Goal: Find specific page/section: Find specific page/section

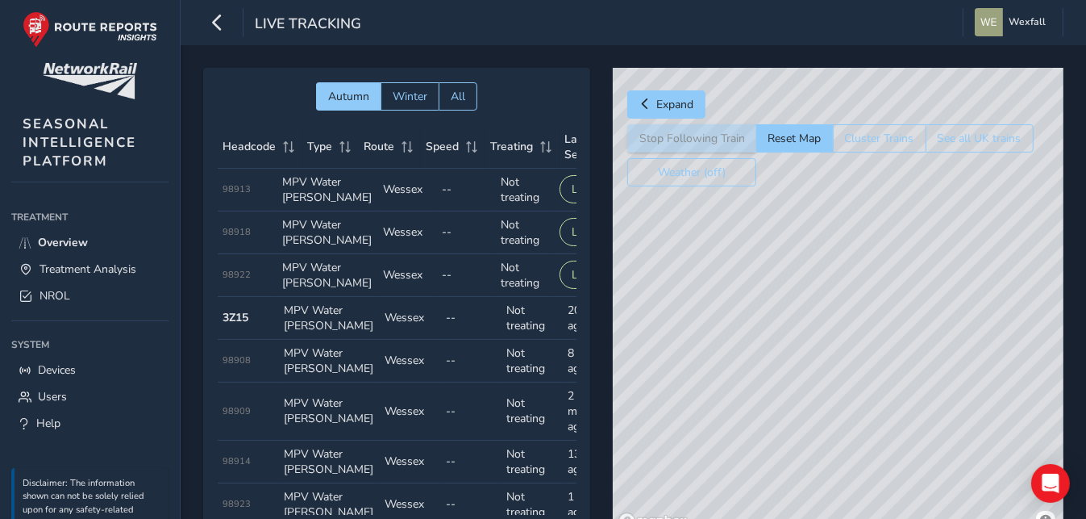
drag, startPoint x: 998, startPoint y: 296, endPoint x: 847, endPoint y: 311, distance: 151.6
click at [847, 311] on div "© Mapbox © OpenStreetMap Improve this map" at bounding box center [838, 301] width 451 height 467
drag, startPoint x: 907, startPoint y: 274, endPoint x: 819, endPoint y: 477, distance: 221.1
click at [819, 477] on div "© Mapbox © OpenStreetMap Improve this map" at bounding box center [838, 301] width 451 height 467
drag, startPoint x: 744, startPoint y: 299, endPoint x: 938, endPoint y: 492, distance: 273.7
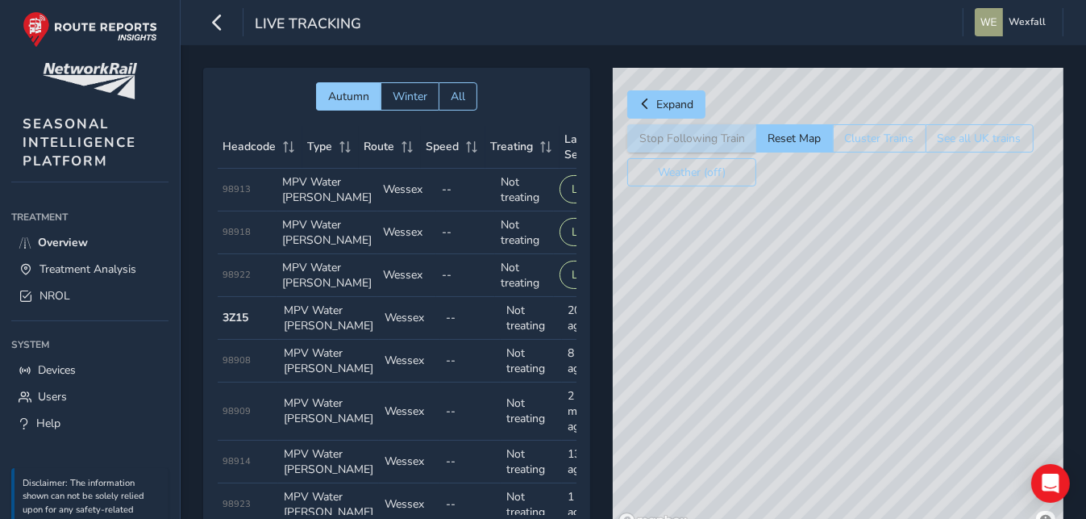
click at [938, 492] on div "© Mapbox © OpenStreetMap Improve this map" at bounding box center [838, 301] width 451 height 467
drag, startPoint x: 724, startPoint y: 314, endPoint x: 966, endPoint y: 412, distance: 261.2
click at [969, 414] on div "© Mapbox © OpenStreetMap Improve this map © Maxar" at bounding box center [838, 301] width 451 height 467
drag, startPoint x: 886, startPoint y: 423, endPoint x: 880, endPoint y: 356, distance: 68.1
click at [880, 356] on div "© Mapbox © OpenStreetMap Improve this map © Maxar" at bounding box center [838, 301] width 451 height 467
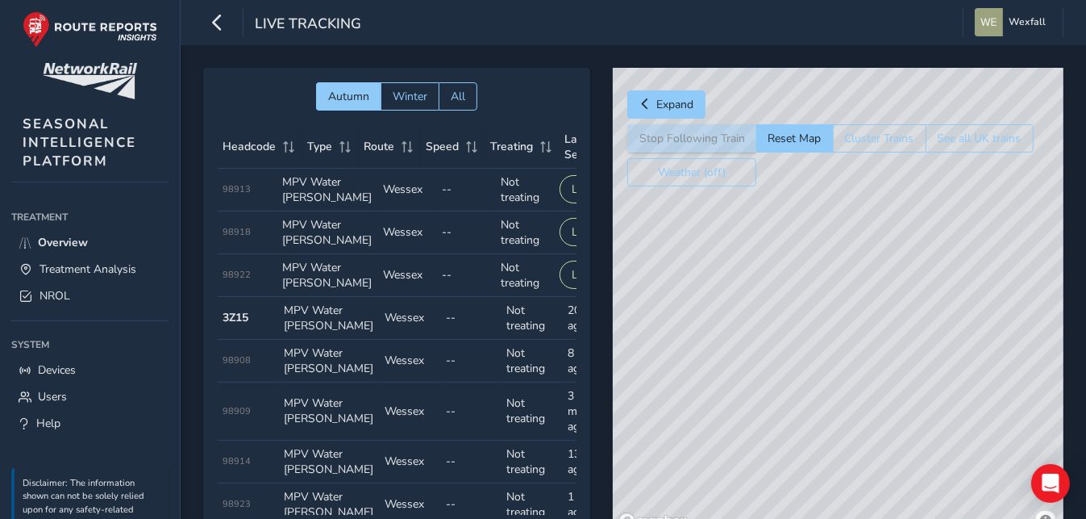
drag, startPoint x: 732, startPoint y: 327, endPoint x: 1040, endPoint y: 313, distance: 308.4
click at [1040, 313] on div "© Mapbox © OpenStreetMap Improve this map" at bounding box center [838, 301] width 451 height 467
drag, startPoint x: 819, startPoint y: 302, endPoint x: 1053, endPoint y: 531, distance: 326.8
click at [1053, 518] on html "Live Tracking Wexfall Colour Scheme: Dark Dim Light Logout Autumn Winter All He…" at bounding box center [543, 259] width 1086 height 519
drag, startPoint x: 910, startPoint y: 393, endPoint x: 929, endPoint y: 494, distance: 102.7
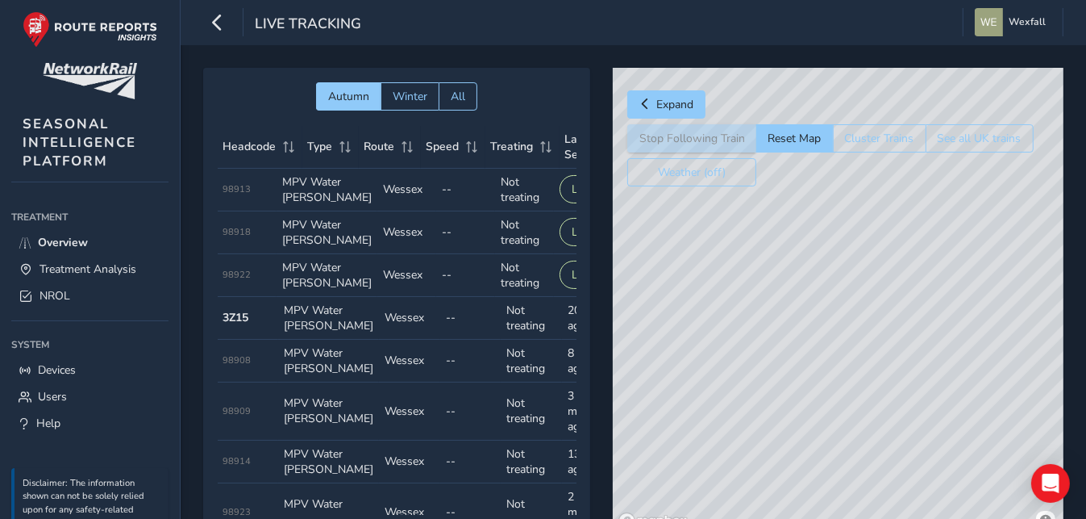
click at [929, 494] on div "© Mapbox © OpenStreetMap Improve this map" at bounding box center [838, 301] width 451 height 467
drag, startPoint x: 912, startPoint y: 302, endPoint x: 907, endPoint y: 427, distance: 125.1
click at [907, 427] on div "© Mapbox © OpenStreetMap Improve this map © Maxar" at bounding box center [838, 301] width 451 height 467
drag, startPoint x: 853, startPoint y: 308, endPoint x: 898, endPoint y: 511, distance: 207.4
click at [898, 511] on div "© Mapbox © OpenStreetMap Improve this map © Maxar" at bounding box center [838, 301] width 451 height 467
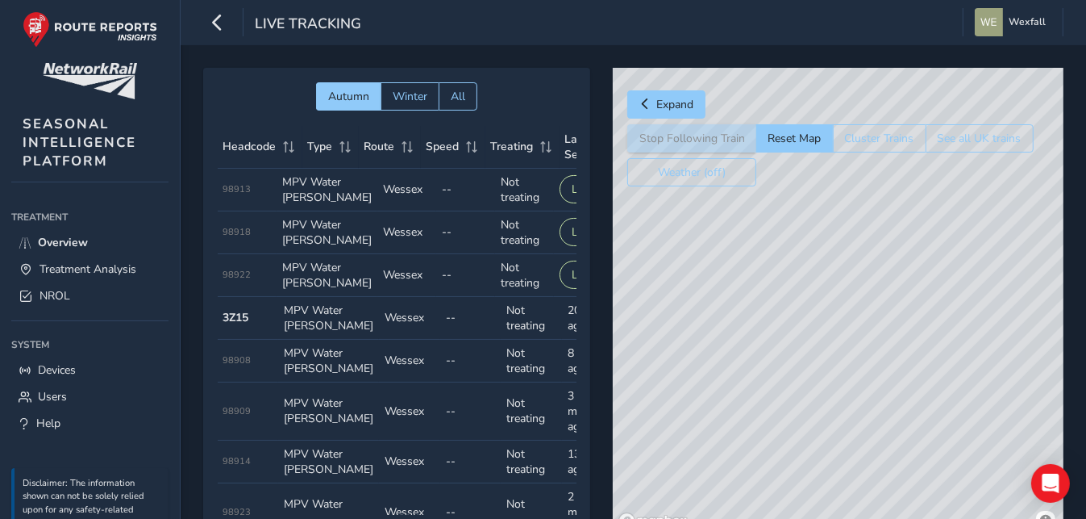
drag, startPoint x: 902, startPoint y: 311, endPoint x: 854, endPoint y: 471, distance: 167.6
click at [807, 518] on html "Live Tracking Wexfall Colour Scheme: Dark Dim Light Logout Autumn Winter All He…" at bounding box center [543, 259] width 1086 height 519
drag, startPoint x: 916, startPoint y: 414, endPoint x: 844, endPoint y: 552, distance: 155.8
click at [844, 518] on html "Live Tracking Wexfall Colour Scheme: Dark Dim Light Logout Autumn Winter All He…" at bounding box center [543, 259] width 1086 height 519
drag, startPoint x: 876, startPoint y: 351, endPoint x: 809, endPoint y: 549, distance: 209.4
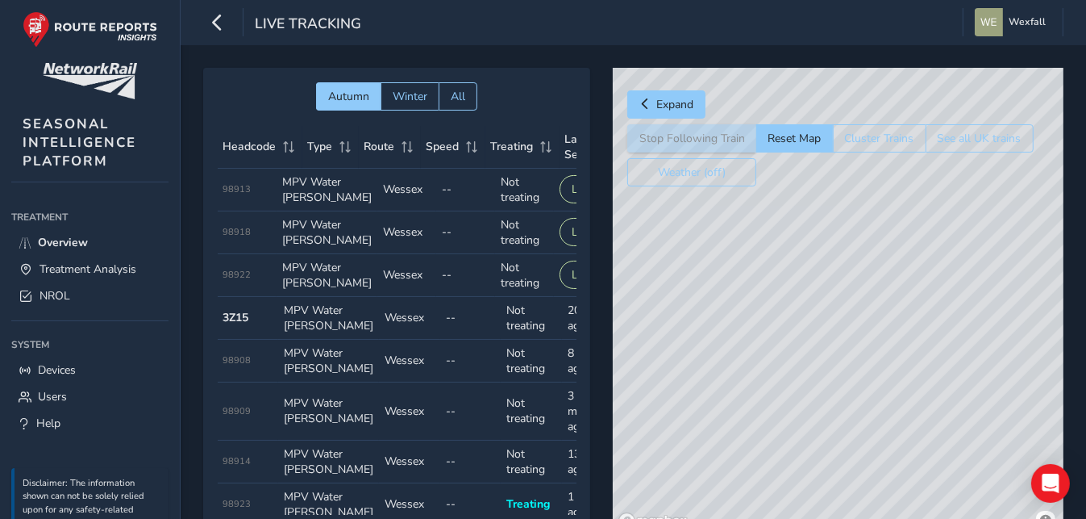
click at [809, 518] on html "Live Tracking Wexfall Colour Scheme: Dark Dim Light Logout Autumn Winter All He…" at bounding box center [543, 259] width 1086 height 519
drag, startPoint x: 846, startPoint y: 421, endPoint x: 768, endPoint y: 552, distance: 152.3
click at [768, 518] on html "Live Tracking Wexfall Colour Scheme: Dark Dim Light Logout Autumn Winter All He…" at bounding box center [543, 259] width 1086 height 519
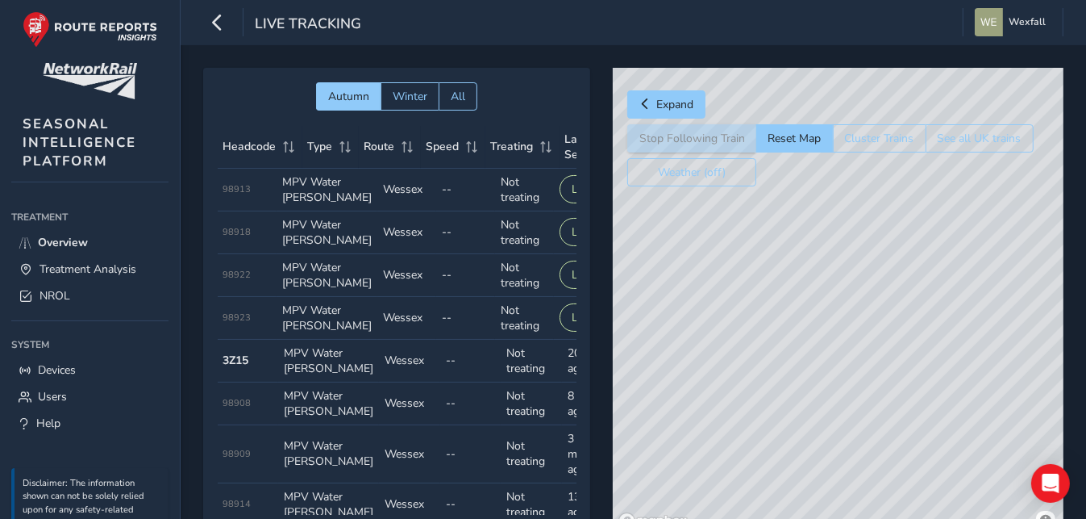
drag, startPoint x: 931, startPoint y: 409, endPoint x: 830, endPoint y: 552, distance: 174.8
click at [830, 518] on html "Live Tracking Wexfall Colour Scheme: Dark Dim Light Logout Autumn Winter All He…" at bounding box center [543, 259] width 1086 height 519
drag, startPoint x: 848, startPoint y: 380, endPoint x: 677, endPoint y: 376, distance: 171.8
click at [677, 376] on div "© Mapbox © OpenStreetMap Improve this map © Maxar" at bounding box center [838, 301] width 451 height 467
click at [89, 244] on link "Overview" at bounding box center [89, 242] width 157 height 27
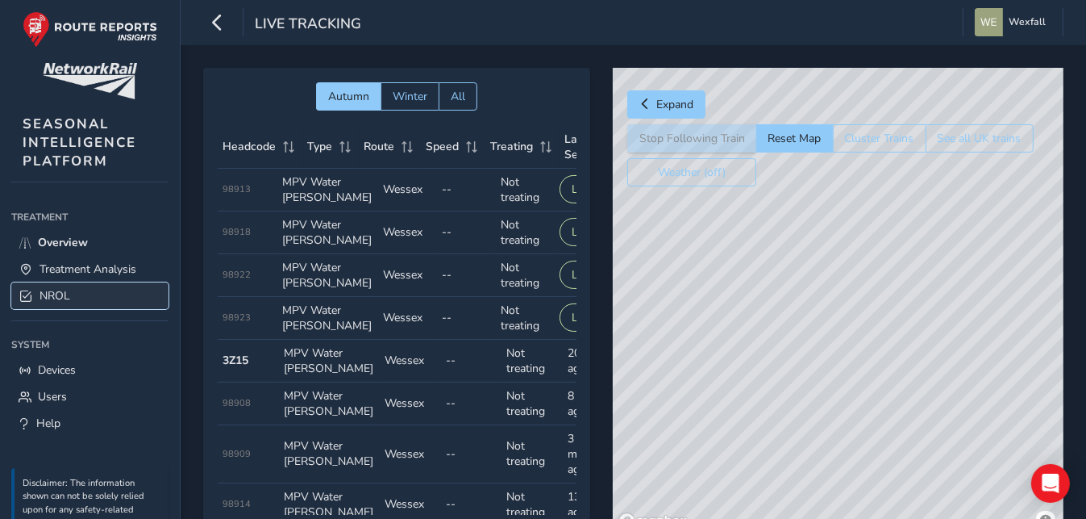
click at [64, 299] on span "NROL" at bounding box center [55, 295] width 31 height 15
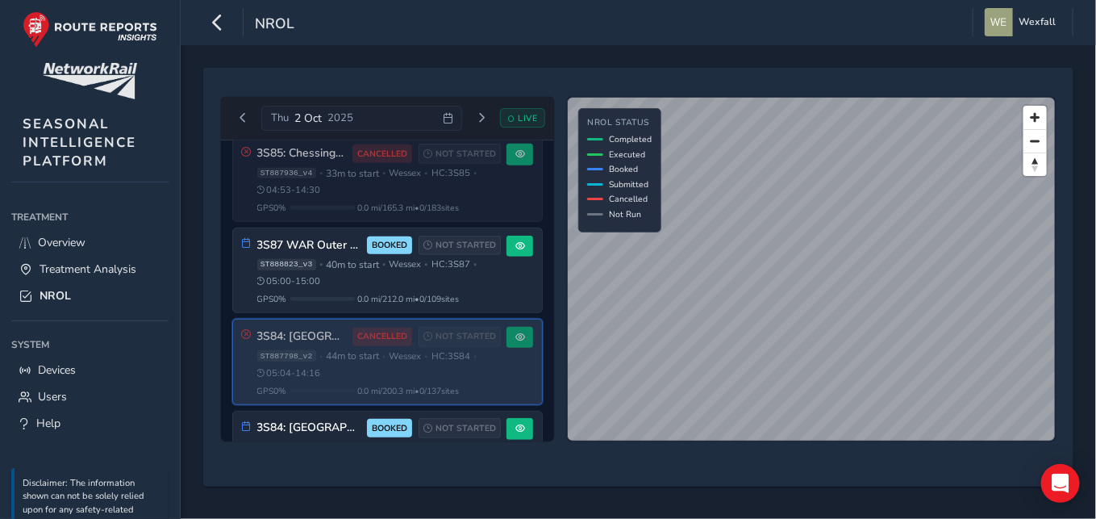
scroll to position [452, 0]
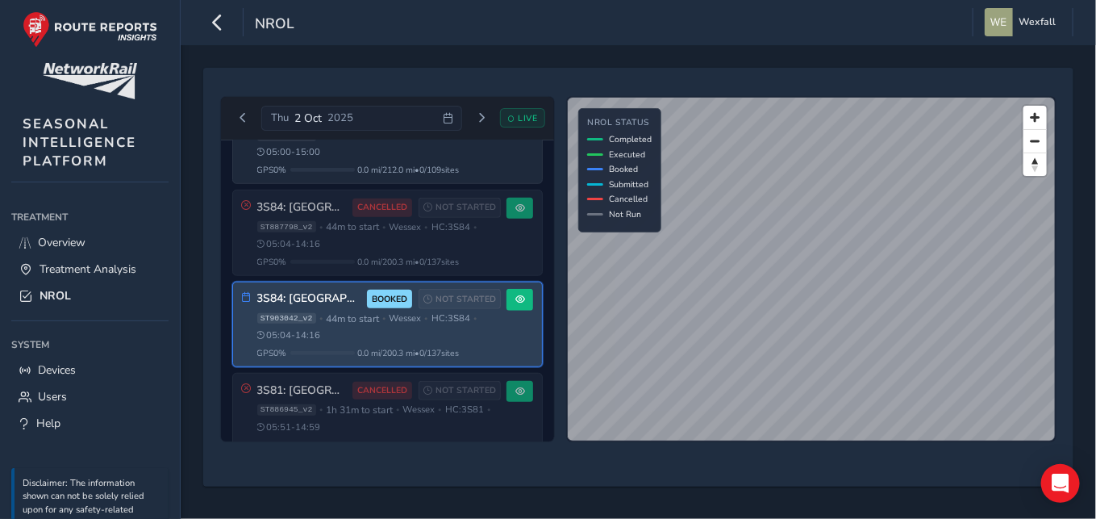
click at [315, 359] on div "GPS 0 % 0.0 mi / 200.3 mi • 0 / 137 sites" at bounding box center [379, 353] width 244 height 12
click at [506, 311] on button at bounding box center [519, 300] width 27 height 22
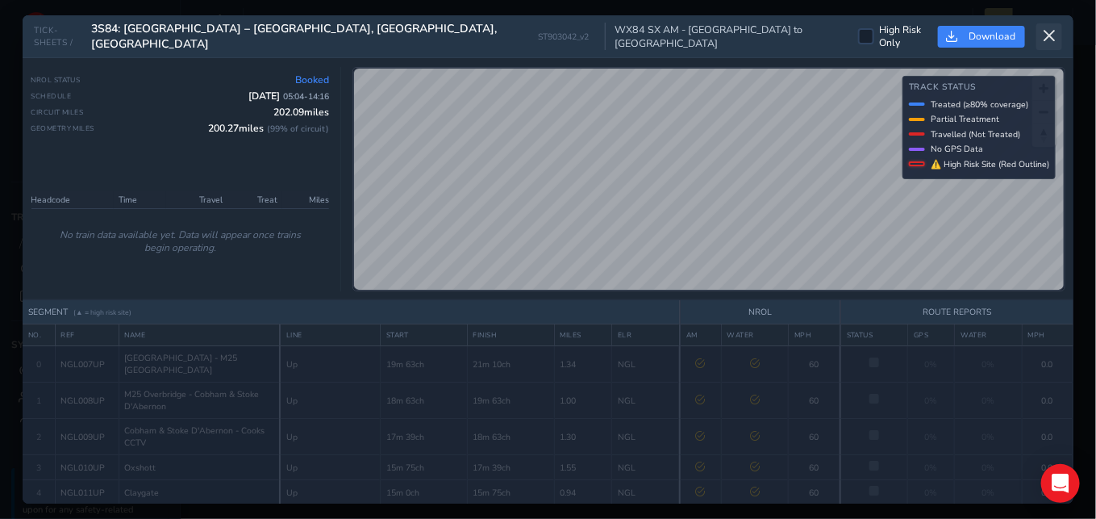
click at [1052, 36] on icon at bounding box center [1049, 36] width 15 height 15
